Goal: Find specific page/section: Find specific page/section

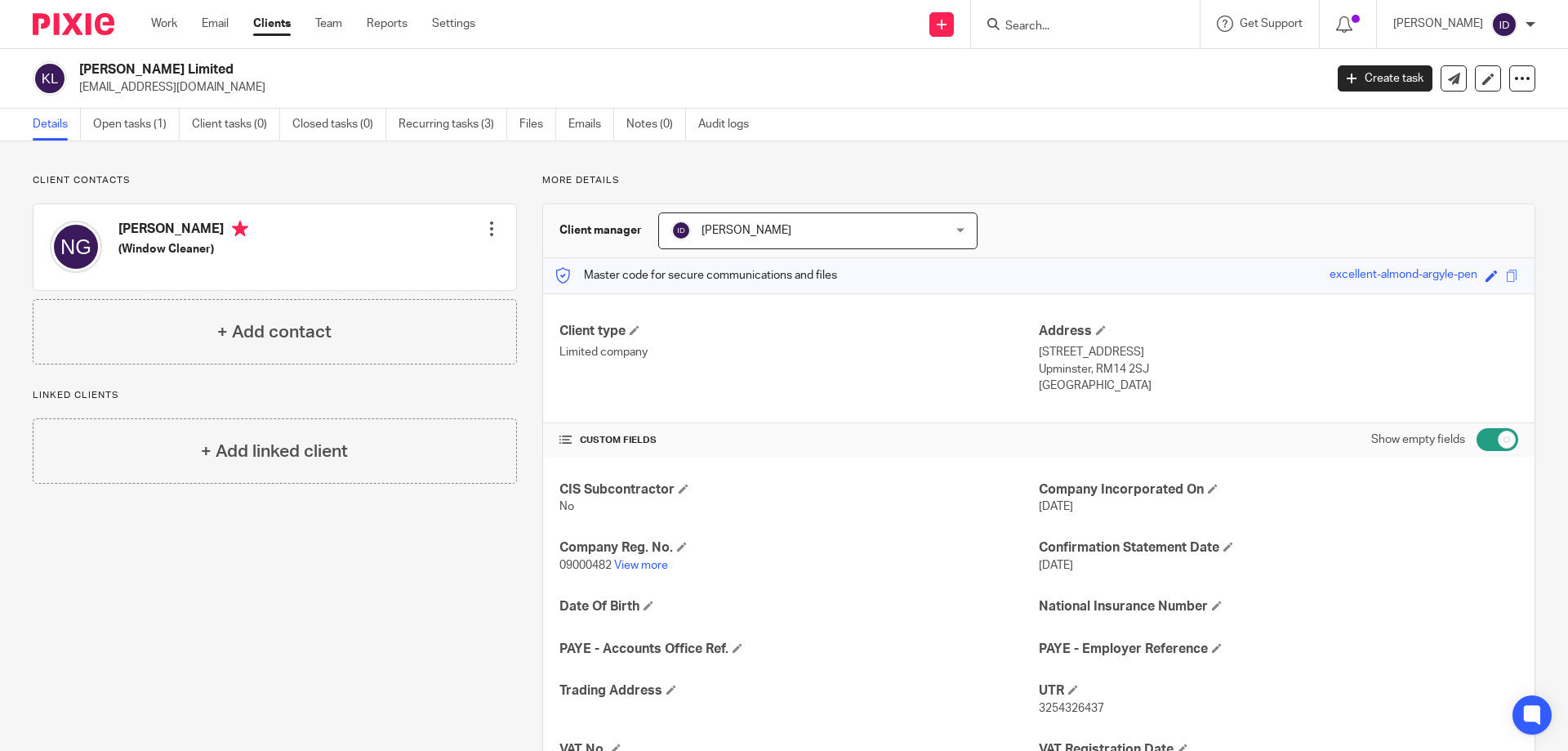
click at [1078, 29] on input "Search" at bounding box center [1076, 27] width 147 height 15
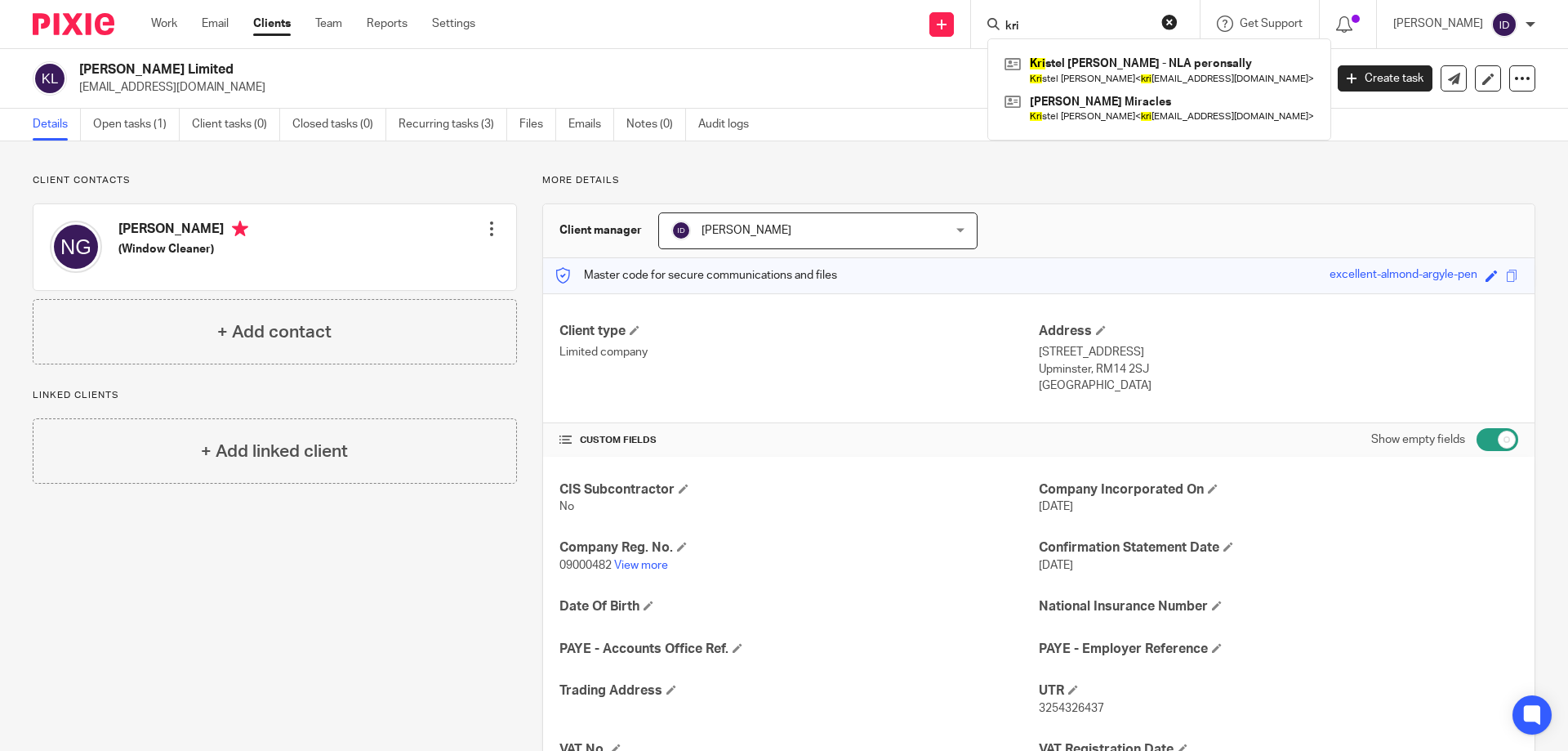
type input "kri"
click at [1117, 50] on div "Kri stel Huth - NLA peronsally Kri stel Huth < kri stel-teammitchell@outlook.co…" at bounding box center [1159, 89] width 344 height 102
click at [1115, 57] on link at bounding box center [1159, 70] width 318 height 37
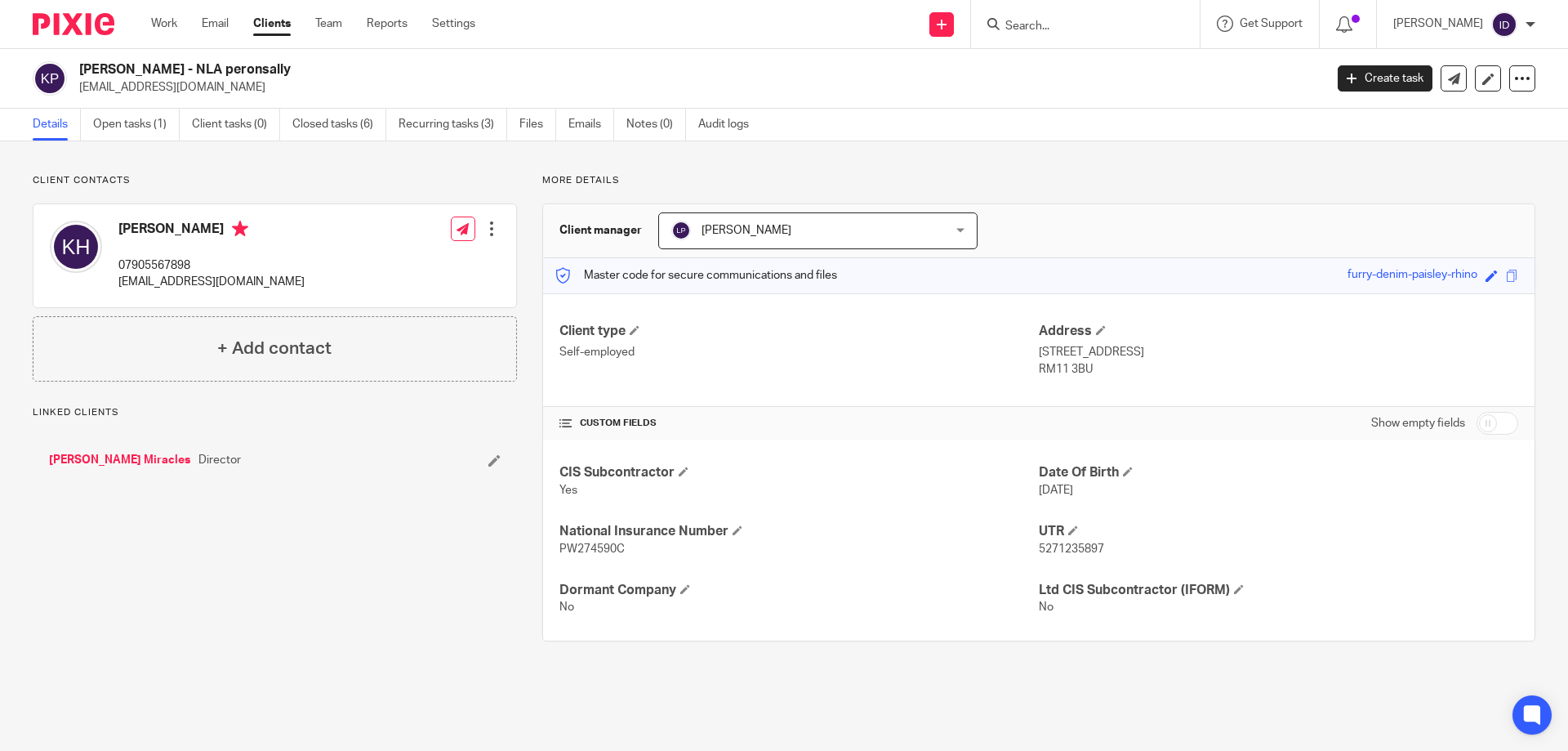
click at [260, 94] on p "[EMAIL_ADDRESS][DOMAIN_NAME]" at bounding box center [696, 87] width 1234 height 16
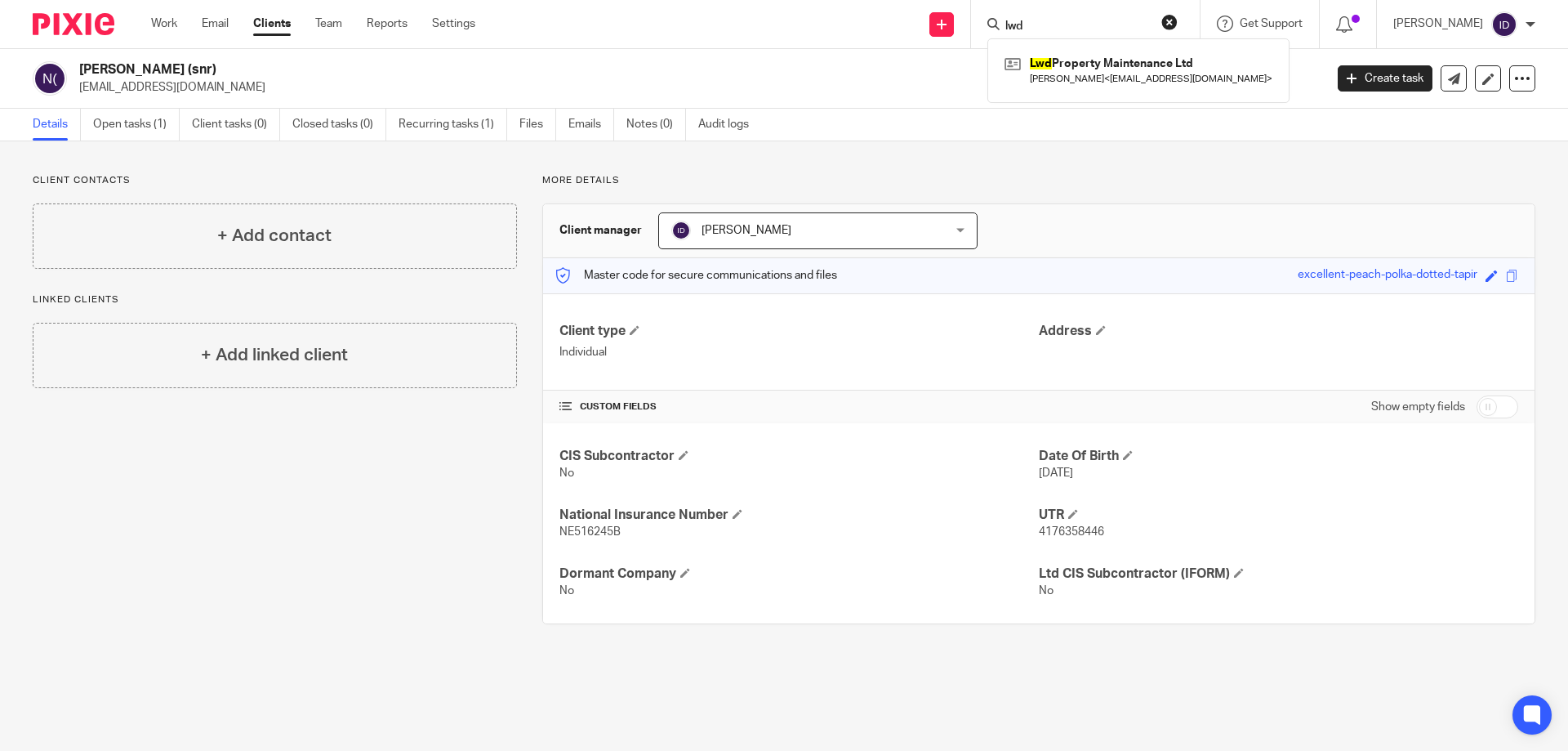
click at [1090, 20] on input "lwd" at bounding box center [1076, 27] width 147 height 15
drag, startPoint x: 1044, startPoint y: 21, endPoint x: 1020, endPoint y: 23, distance: 24.1
click at [1020, 23] on div "lwd" at bounding box center [1083, 24] width 191 height 20
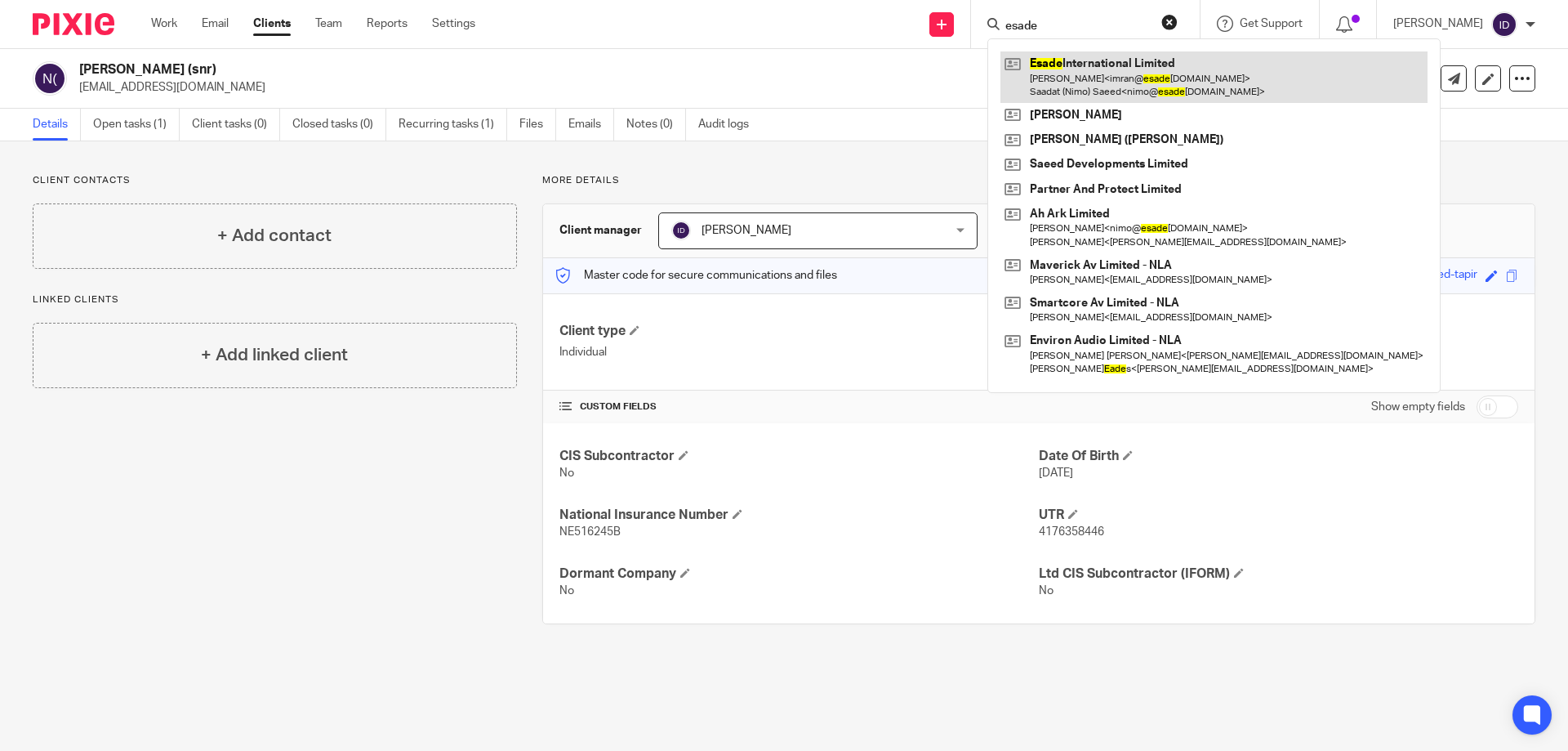
type input "esade"
click at [1117, 54] on link at bounding box center [1215, 77] width 427 height 51
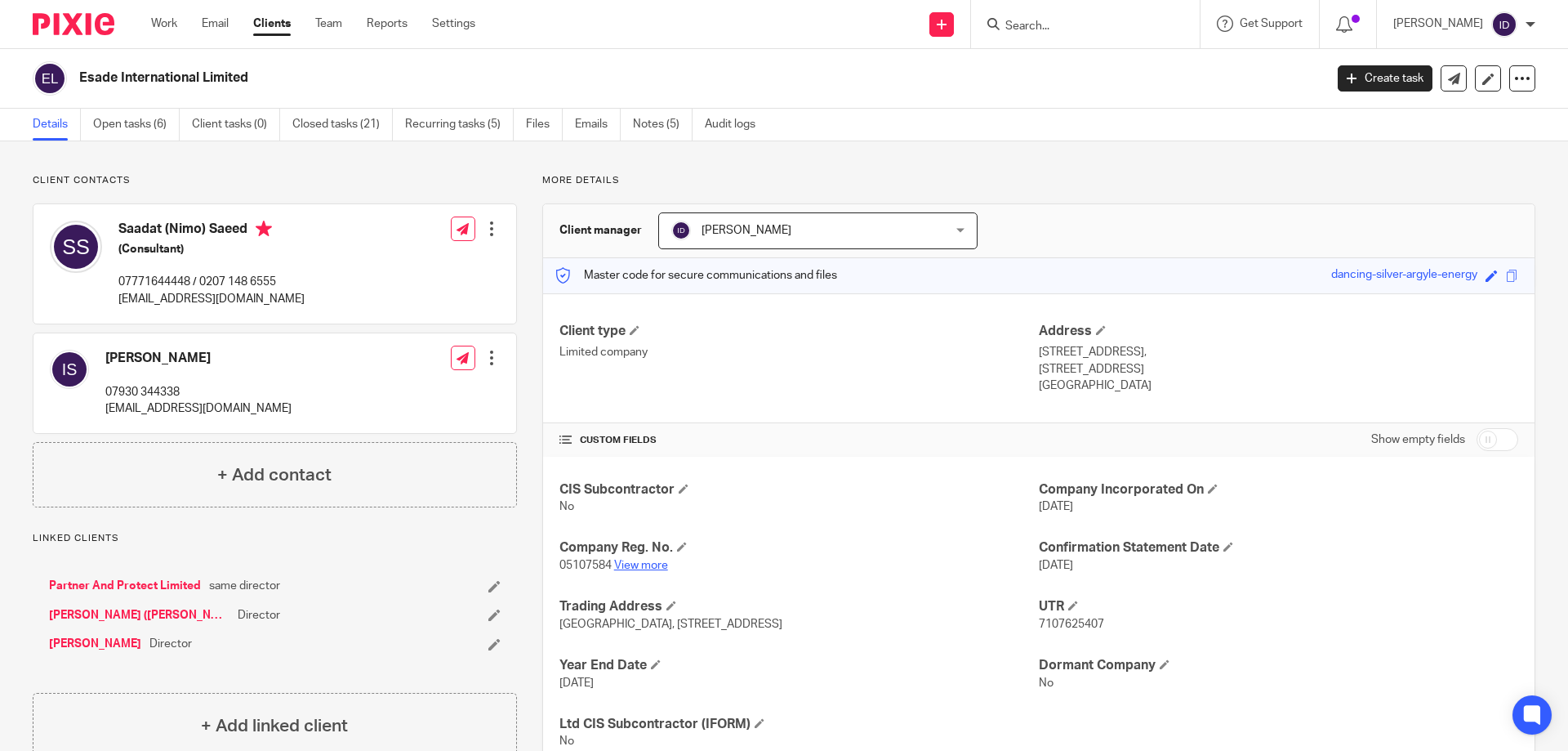
click at [655, 566] on link "View more" at bounding box center [641, 565] width 54 height 12
